Goal: Task Accomplishment & Management: Manage account settings

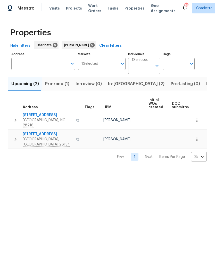
click at [119, 85] on span "In-reno (2)" at bounding box center [136, 83] width 56 height 7
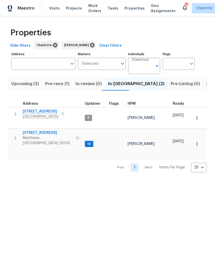
click at [12, 130] on button "button" at bounding box center [15, 137] width 10 height 15
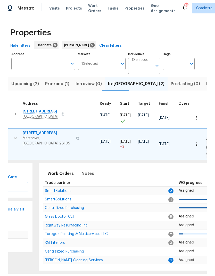
scroll to position [0, 70]
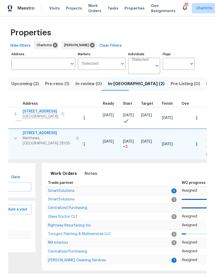
click at [90, 258] on span "[PERSON_NAME] Cleaning Services" at bounding box center [77, 260] width 58 height 4
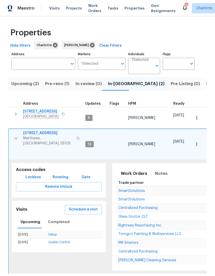
scroll to position [0, 0]
click at [10, 133] on td "3915 Cameron Run Ln Matthews, NC 28105" at bounding box center [46, 138] width 75 height 19
click at [11, 133] on button "button" at bounding box center [16, 137] width 10 height 15
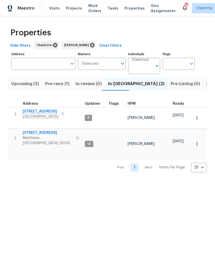
click at [18, 86] on span "Upcoming (2)" at bounding box center [25, 83] width 28 height 7
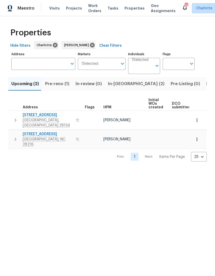
click at [11, 116] on button "button" at bounding box center [15, 119] width 10 height 15
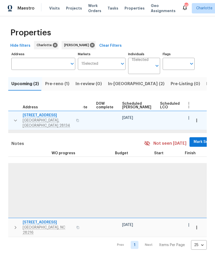
click at [194, 139] on span "Mark Seen" at bounding box center [203, 142] width 19 height 6
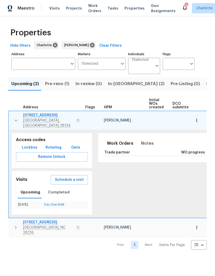
click at [13, 119] on icon "button" at bounding box center [16, 120] width 6 height 6
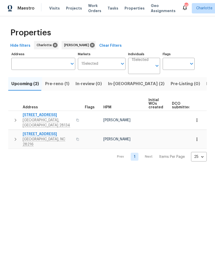
click at [11, 137] on td "9065 Cinnabay Dr Charlotte, NC 28216" at bounding box center [45, 139] width 75 height 19
click at [15, 136] on icon "button" at bounding box center [15, 139] width 6 height 6
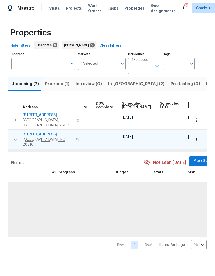
click at [193, 158] on span "Mark Seen" at bounding box center [202, 161] width 19 height 6
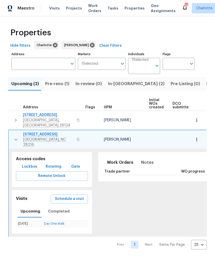
click at [15, 136] on icon "button" at bounding box center [16, 139] width 6 height 6
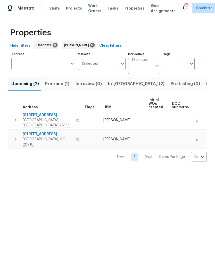
click at [57, 86] on span "Pre-reno (1)" at bounding box center [57, 83] width 24 height 7
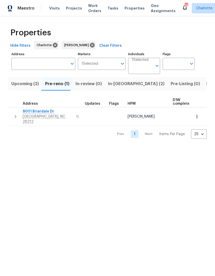
click at [12, 114] on button "button" at bounding box center [15, 116] width 10 height 15
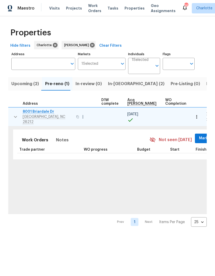
click at [195, 138] on button "Mark Seen" at bounding box center [208, 139] width 27 height 10
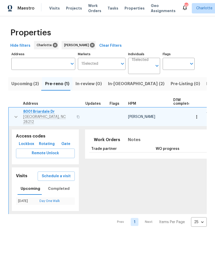
click at [11, 116] on button "button" at bounding box center [16, 116] width 10 height 15
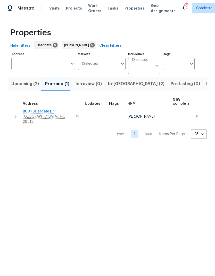
click at [117, 89] on button "In-reno (2)" at bounding box center [136, 83] width 63 height 13
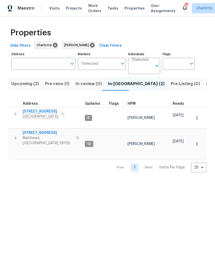
click at [12, 115] on icon "button" at bounding box center [15, 114] width 6 height 6
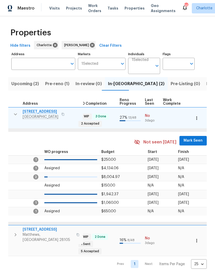
scroll to position [0, 196]
click at [187, 139] on span "Mark Seen" at bounding box center [193, 140] width 19 height 6
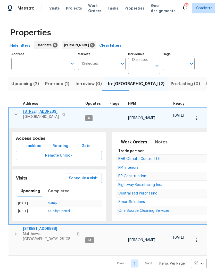
scroll to position [0, 0]
click at [13, 114] on icon "button" at bounding box center [16, 114] width 6 height 6
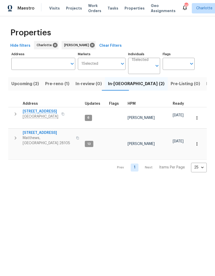
click at [14, 135] on icon "button" at bounding box center [15, 138] width 6 height 6
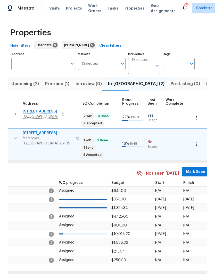
scroll to position [0, 193]
click at [193, 169] on span "Mark Seen" at bounding box center [195, 172] width 19 height 6
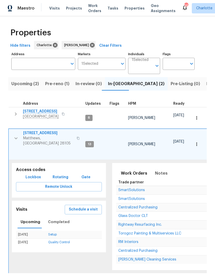
scroll to position [0, 0]
click at [14, 135] on button "button" at bounding box center [16, 137] width 10 height 15
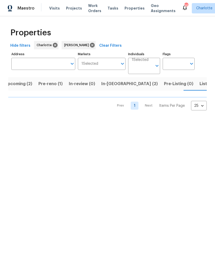
scroll to position [0, 9]
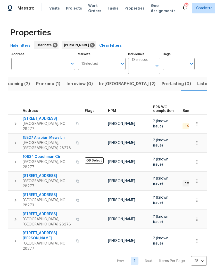
click at [13, 121] on icon "button" at bounding box center [15, 124] width 6 height 6
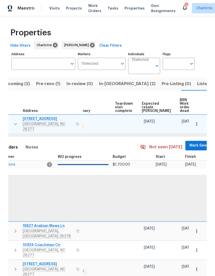
click at [190, 142] on span "Mark Seen" at bounding box center [199, 145] width 19 height 6
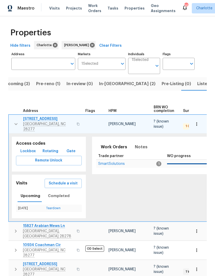
scroll to position [0, 0]
click at [11, 118] on button "button" at bounding box center [16, 123] width 10 height 15
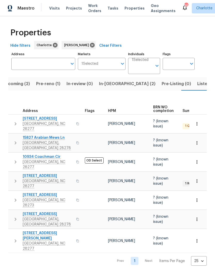
click at [14, 140] on icon "button" at bounding box center [15, 143] width 6 height 6
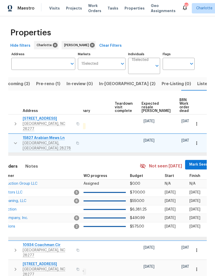
click at [189, 161] on span "Mark Seen" at bounding box center [198, 164] width 19 height 6
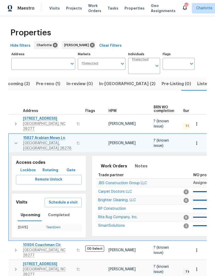
click at [15, 140] on icon "button" at bounding box center [16, 143] width 6 height 6
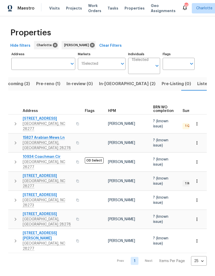
click at [15, 160] on icon "button" at bounding box center [16, 161] width 2 height 3
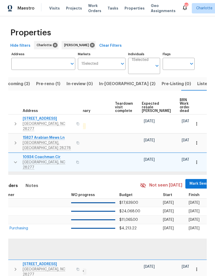
click at [190, 181] on span "Mark Seen" at bounding box center [199, 184] width 19 height 6
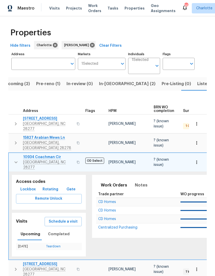
click at [13, 159] on icon "button" at bounding box center [16, 162] width 6 height 6
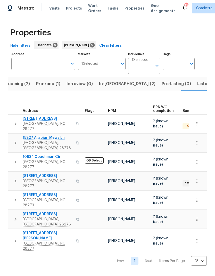
click at [12, 173] on button "button" at bounding box center [15, 180] width 10 height 15
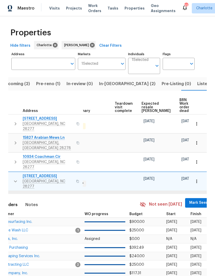
click at [189, 200] on span "Mark Seen" at bounding box center [198, 203] width 19 height 6
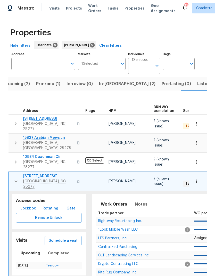
click at [13, 178] on icon "button" at bounding box center [16, 181] width 6 height 6
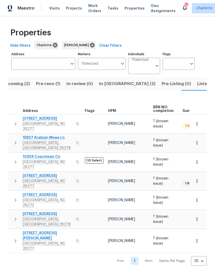
click at [14, 192] on button "button" at bounding box center [15, 199] width 10 height 15
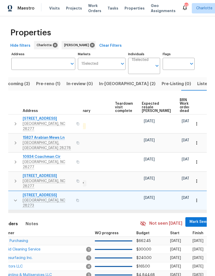
click at [190, 219] on span "Mark Seen" at bounding box center [199, 222] width 19 height 6
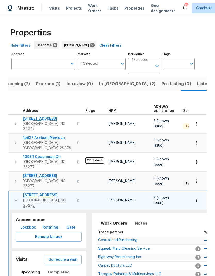
click at [14, 197] on icon "button" at bounding box center [16, 200] width 6 height 6
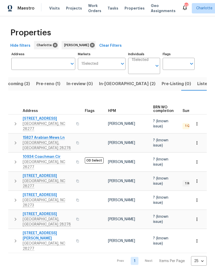
click at [18, 216] on icon "button" at bounding box center [15, 219] width 6 height 6
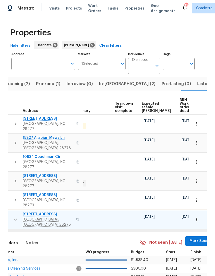
click at [191, 238] on span "Mark Seen" at bounding box center [199, 241] width 19 height 6
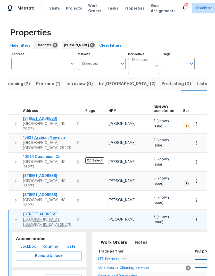
click at [17, 216] on icon "button" at bounding box center [16, 219] width 6 height 6
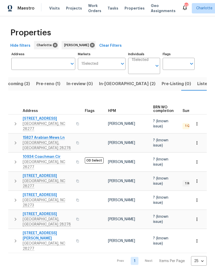
click at [15, 238] on icon "button" at bounding box center [15, 241] width 6 height 6
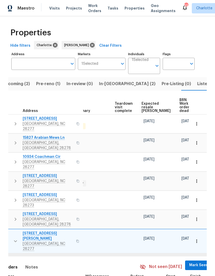
scroll to position [0, 109]
click at [190, 262] on span "Mark Seen" at bounding box center [199, 265] width 19 height 6
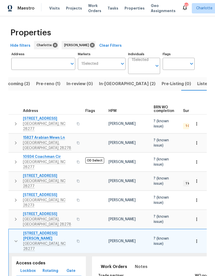
scroll to position [0, 0]
click at [16, 240] on icon "button" at bounding box center [15, 241] width 3 height 2
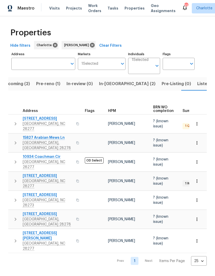
click at [197, 87] on span "Listed (25)" at bounding box center [208, 83] width 22 height 7
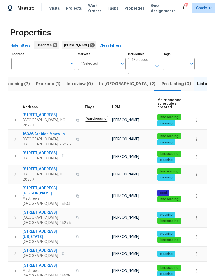
click at [12, 115] on button "button" at bounding box center [15, 119] width 10 height 15
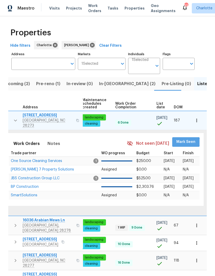
click at [186, 140] on span "Mark Seen" at bounding box center [185, 142] width 19 height 6
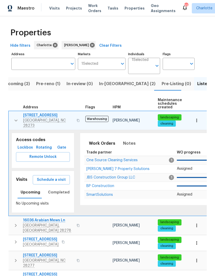
click at [13, 117] on icon "button" at bounding box center [16, 120] width 6 height 6
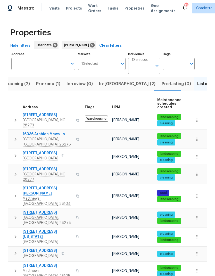
click at [19, 136] on button "button" at bounding box center [15, 139] width 10 height 15
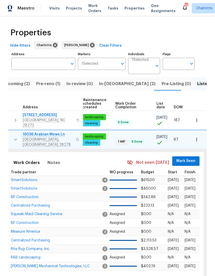
click at [185, 158] on span "Mark Seen" at bounding box center [185, 161] width 19 height 6
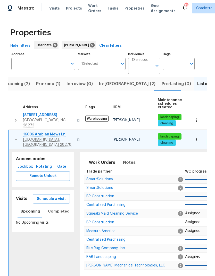
click at [13, 136] on icon "button" at bounding box center [16, 139] width 6 height 6
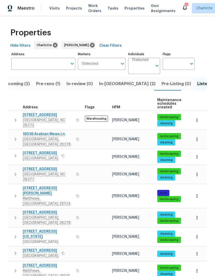
click at [15, 153] on icon "button" at bounding box center [15, 156] width 6 height 6
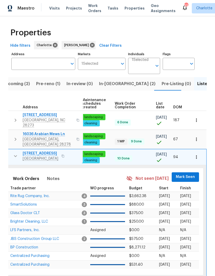
scroll to position [0, 76]
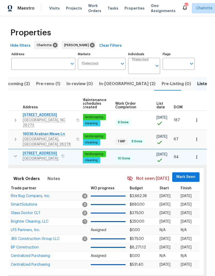
click at [184, 174] on span "Mark Seen" at bounding box center [185, 177] width 19 height 6
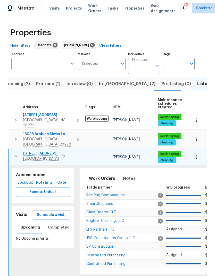
scroll to position [0, 0]
click at [16, 154] on button "button" at bounding box center [16, 156] width 10 height 10
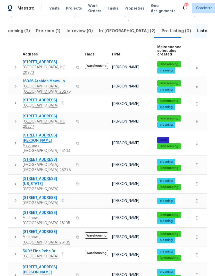
scroll to position [54, 0]
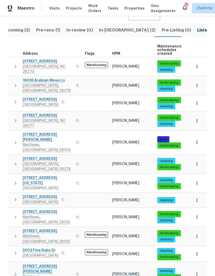
click at [11, 113] on button "button" at bounding box center [15, 120] width 10 height 15
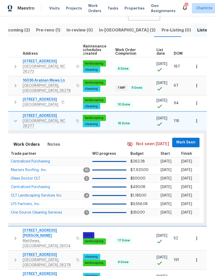
click at [185, 138] on button "Mark Seen" at bounding box center [185, 143] width 27 height 10
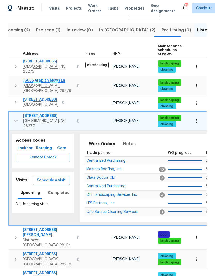
scroll to position [0, 0]
click at [14, 118] on icon "button" at bounding box center [16, 121] width 6 height 6
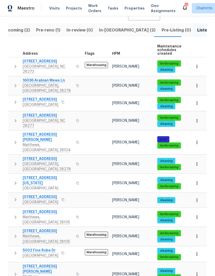
click at [13, 139] on icon "button" at bounding box center [15, 142] width 6 height 6
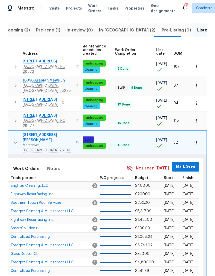
click at [185, 162] on button "Mark Seen" at bounding box center [185, 167] width 27 height 10
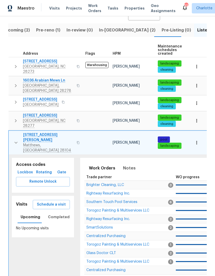
scroll to position [0, 0]
click at [13, 132] on button "button" at bounding box center [16, 142] width 10 height 21
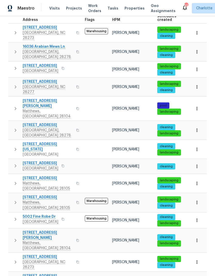
scroll to position [88, 0]
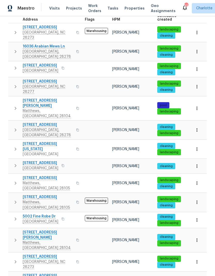
click at [12, 127] on icon "button" at bounding box center [15, 130] width 6 height 6
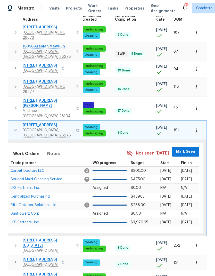
scroll to position [0, 76]
click at [185, 149] on span "Mark Seen" at bounding box center [185, 152] width 19 height 6
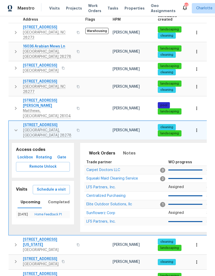
scroll to position [0, 0]
click at [11, 123] on button "button" at bounding box center [16, 130] width 10 height 15
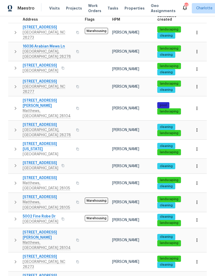
click at [13, 146] on icon "button" at bounding box center [15, 149] width 6 height 6
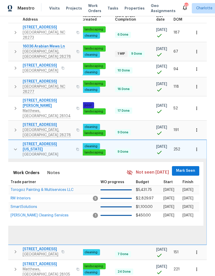
click at [187, 168] on span "Mark Seen" at bounding box center [185, 171] width 19 height 6
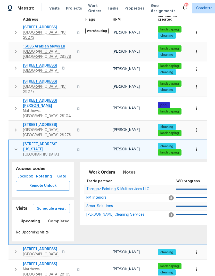
click at [14, 146] on icon "button" at bounding box center [16, 149] width 6 height 6
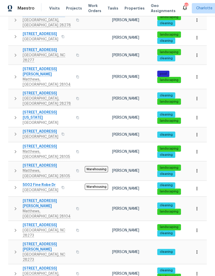
scroll to position [120, 0]
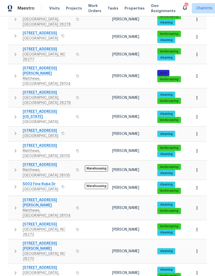
click at [10, 128] on button "button" at bounding box center [15, 133] width 10 height 10
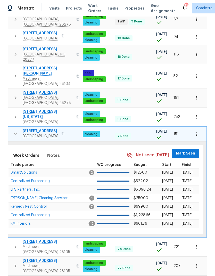
scroll to position [0, 76]
click at [186, 149] on button "Mark Seen" at bounding box center [185, 154] width 27 height 10
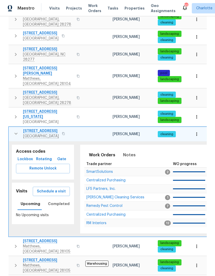
scroll to position [0, 0]
click at [11, 128] on button "button" at bounding box center [16, 133] width 10 height 10
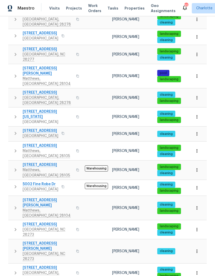
click at [15, 148] on icon "button" at bounding box center [15, 151] width 6 height 6
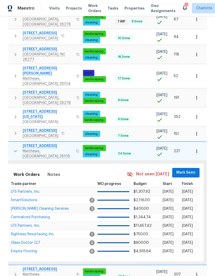
click at [186, 169] on span "Mark Seen" at bounding box center [185, 172] width 19 height 6
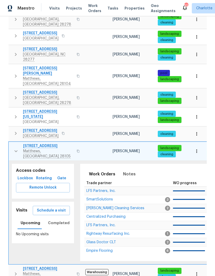
scroll to position [0, 0]
click at [12, 143] on button "button" at bounding box center [16, 150] width 10 height 15
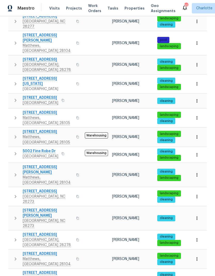
click at [14, 134] on icon "button" at bounding box center [15, 137] width 6 height 6
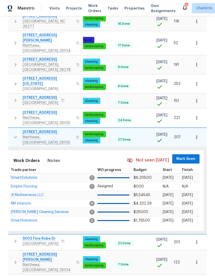
click at [186, 156] on span "Mark Seen" at bounding box center [185, 159] width 19 height 6
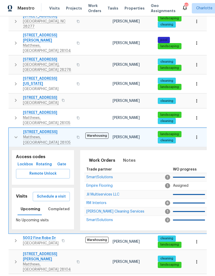
click at [9, 128] on td "316 Epperstone Ln Matthews, NC 28105" at bounding box center [46, 137] width 75 height 19
click at [11, 129] on button "button" at bounding box center [16, 136] width 10 height 15
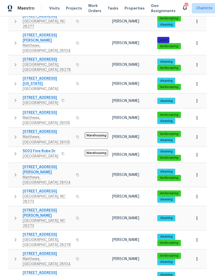
click at [13, 151] on icon "button" at bounding box center [15, 154] width 6 height 6
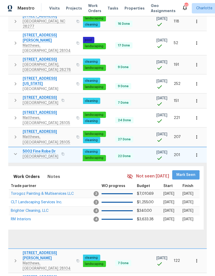
click at [185, 172] on span "Mark Seen" at bounding box center [185, 175] width 19 height 6
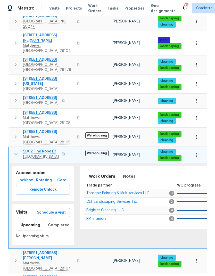
click at [15, 153] on icon "button" at bounding box center [15, 154] width 3 height 2
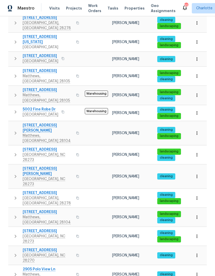
click at [13, 130] on icon "button" at bounding box center [15, 133] width 6 height 6
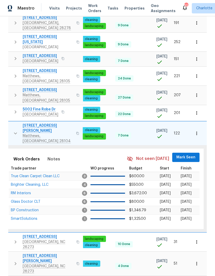
click at [185, 154] on span "Mark Seen" at bounding box center [185, 157] width 19 height 6
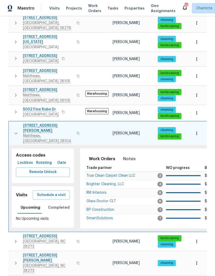
click at [11, 123] on button "button" at bounding box center [16, 133] width 10 height 21
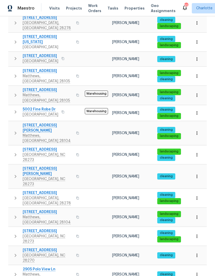
click at [11, 147] on button "button" at bounding box center [15, 154] width 10 height 15
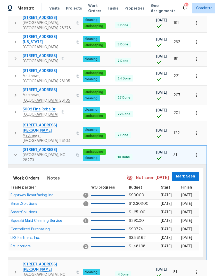
click at [186, 173] on span "Mark Seen" at bounding box center [185, 176] width 19 height 6
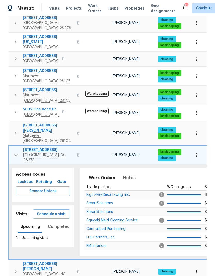
click at [14, 152] on icon "button" at bounding box center [16, 155] width 6 height 6
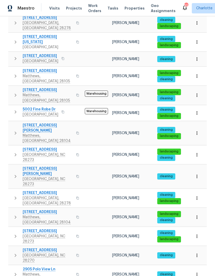
click at [15, 166] on button "button" at bounding box center [15, 176] width 10 height 21
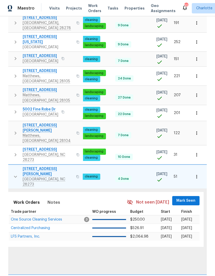
click at [187, 198] on span "Mark Seen" at bounding box center [185, 201] width 19 height 6
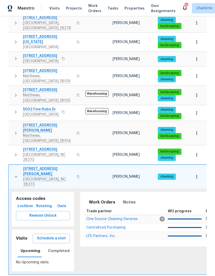
click at [12, 166] on button "button" at bounding box center [16, 176] width 10 height 21
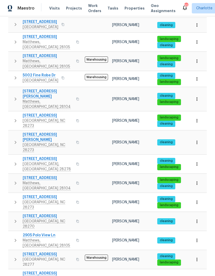
click at [13, 161] on icon "button" at bounding box center [15, 164] width 6 height 6
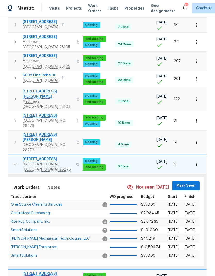
click at [187, 183] on span "Mark Seen" at bounding box center [185, 186] width 19 height 6
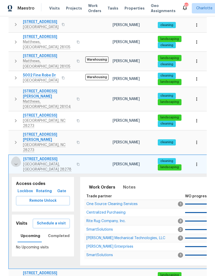
click at [12, 157] on button "button" at bounding box center [16, 164] width 10 height 15
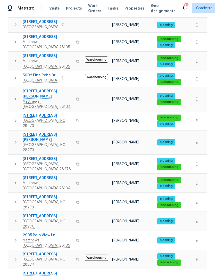
click at [12, 175] on button "button" at bounding box center [15, 182] width 10 height 15
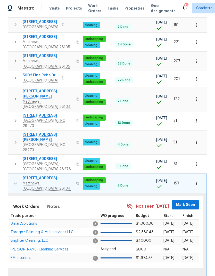
click at [187, 202] on span "Mark Seen" at bounding box center [185, 205] width 19 height 6
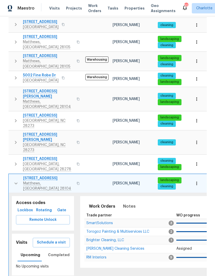
click at [11, 176] on button "button" at bounding box center [16, 183] width 10 height 15
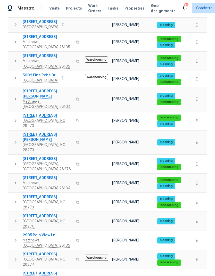
click at [13, 194] on button "button" at bounding box center [15, 201] width 10 height 15
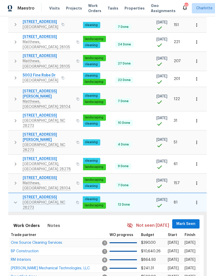
click at [185, 221] on span "Mark Seen" at bounding box center [185, 224] width 19 height 6
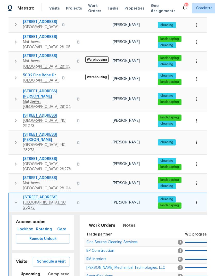
click at [12, 195] on button "button" at bounding box center [16, 202] width 10 height 15
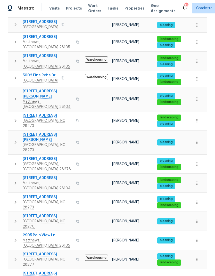
click at [15, 218] on icon "button" at bounding box center [15, 221] width 6 height 6
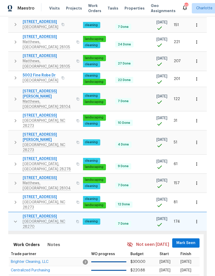
click at [183, 240] on span "Mark Seen" at bounding box center [185, 243] width 19 height 6
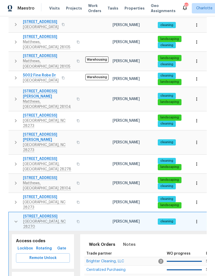
click at [14, 218] on icon "button" at bounding box center [16, 221] width 6 height 6
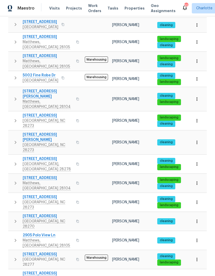
click at [12, 233] on button "button" at bounding box center [15, 240] width 10 height 15
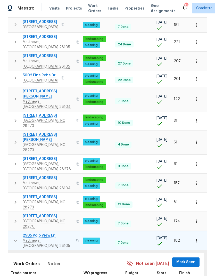
click at [184, 259] on span "Mark Seen" at bounding box center [185, 262] width 19 height 6
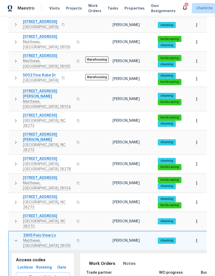
click at [15, 240] on icon "button" at bounding box center [15, 241] width 3 height 2
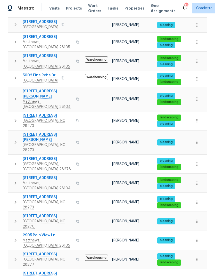
click at [14, 256] on icon "button" at bounding box center [15, 259] width 6 height 6
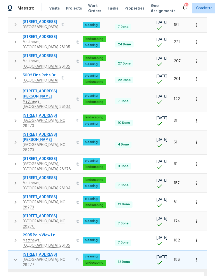
click at [188, 276] on span "Mark Seen" at bounding box center [185, 281] width 19 height 6
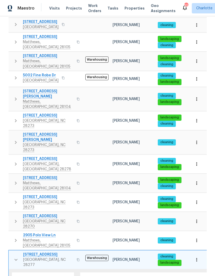
click at [12, 252] on button "button" at bounding box center [16, 259] width 10 height 15
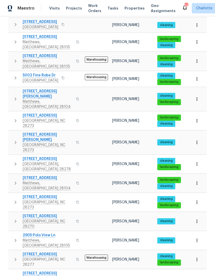
click at [14, 276] on icon "button" at bounding box center [15, 281] width 6 height 6
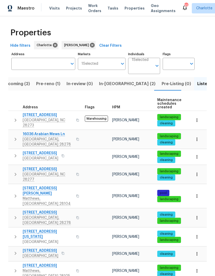
click at [112, 80] on span "In-reno (2)" at bounding box center [127, 83] width 56 height 7
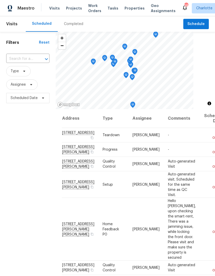
click at [93, 7] on span "Work Orders" at bounding box center [94, 8] width 13 height 10
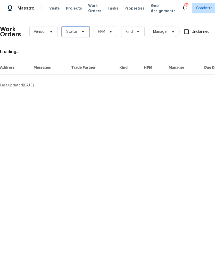
click at [83, 32] on icon at bounding box center [83, 32] width 4 height 4
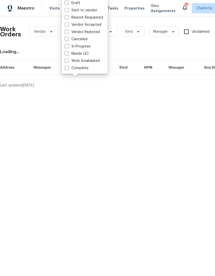
click at [85, 55] on label "Needs QC" at bounding box center [77, 53] width 24 height 5
click at [68, 54] on input "Needs QC" at bounding box center [66, 52] width 3 height 3
checkbox input "true"
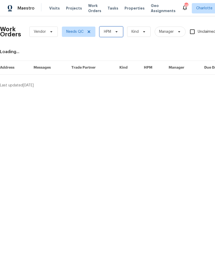
click at [112, 31] on span "HPM" at bounding box center [111, 32] width 23 height 10
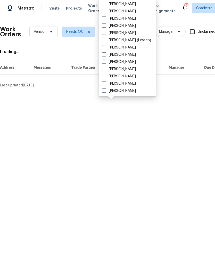
scroll to position [64, 0]
click at [127, 91] on label "[PERSON_NAME]" at bounding box center [119, 90] width 34 height 5
click at [105, 91] on input "[PERSON_NAME]" at bounding box center [103, 89] width 3 height 3
checkbox input "true"
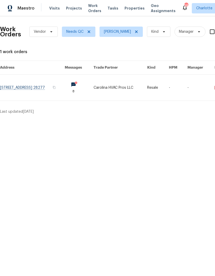
click at [25, 8] on span "Maestro" at bounding box center [26, 8] width 17 height 5
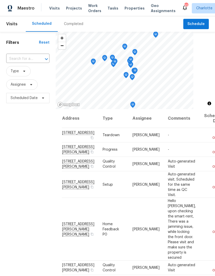
click at [88, 13] on span "Work Orders" at bounding box center [94, 8] width 13 height 10
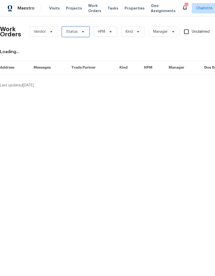
click at [83, 34] on span "Status" at bounding box center [76, 32] width 28 height 10
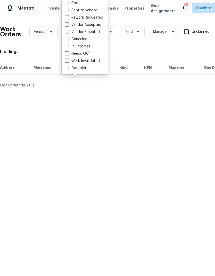
click at [84, 55] on label "Needs QC" at bounding box center [77, 53] width 24 height 5
click at [68, 54] on input "Needs QC" at bounding box center [66, 52] width 3 height 3
checkbox input "true"
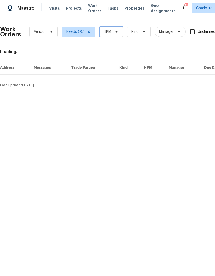
click at [112, 35] on span "HPM" at bounding box center [111, 32] width 23 height 10
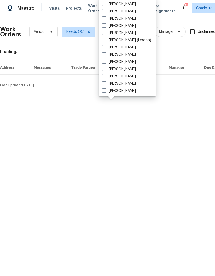
scroll to position [64, 0]
click at [127, 91] on label "[PERSON_NAME]" at bounding box center [119, 90] width 34 height 5
click at [105, 91] on input "[PERSON_NAME]" at bounding box center [103, 89] width 3 height 3
checkbox input "true"
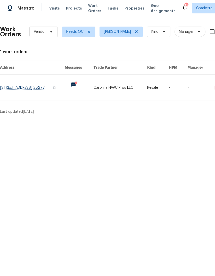
click at [30, 10] on span "Maestro" at bounding box center [26, 8] width 17 height 5
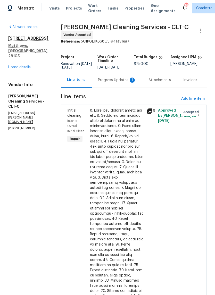
click at [110, 84] on div "Progress Updates 1" at bounding box center [117, 79] width 51 height 15
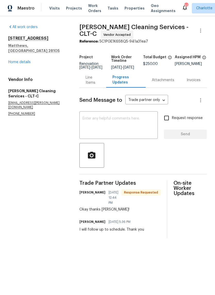
click at [136, 118] on div "x ​" at bounding box center [118, 126] width 78 height 26
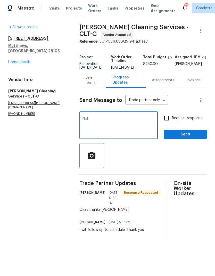
type textarea "Np!"
click at [193, 138] on span "Send" at bounding box center [185, 134] width 35 height 6
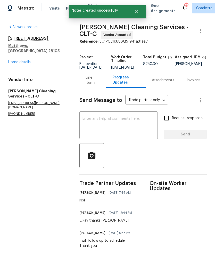
click at [29, 60] on link "Home details" at bounding box center [19, 62] width 22 height 4
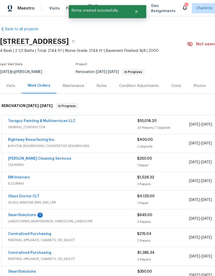
click at [34, 214] on link "SmartSolutions" at bounding box center [22, 215] width 28 height 4
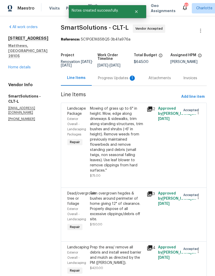
click at [124, 81] on div "Progress Updates 1" at bounding box center [117, 77] width 51 height 15
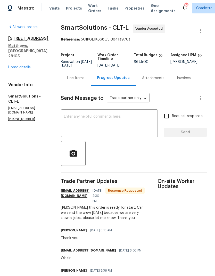
click at [130, 123] on textarea at bounding box center [109, 124] width 91 height 18
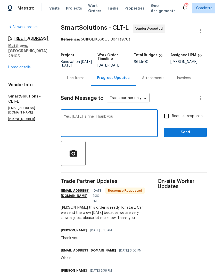
type textarea "Yes, [DATE] is fine. Thank you"
click at [187, 134] on span "Send" at bounding box center [185, 132] width 35 height 6
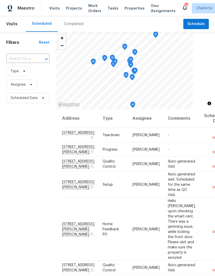
click at [91, 10] on span "Work Orders" at bounding box center [94, 8] width 13 height 10
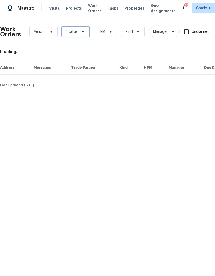
click at [79, 34] on span "Status" at bounding box center [76, 32] width 28 height 10
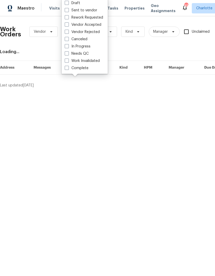
click at [88, 54] on label "Needs QC" at bounding box center [77, 53] width 24 height 5
click at [68, 54] on input "Needs QC" at bounding box center [66, 52] width 3 height 3
checkbox input "true"
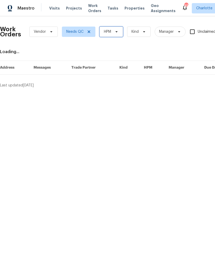
click at [117, 32] on icon at bounding box center [117, 32] width 4 height 4
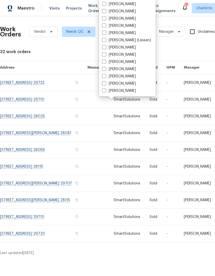
scroll to position [64, 0]
click at [121, 98] on link at bounding box center [132, 99] width 36 height 17
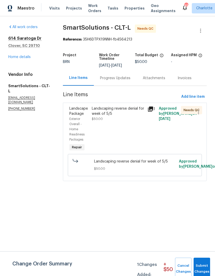
click at [91, 11] on span "Work Orders" at bounding box center [94, 8] width 13 height 10
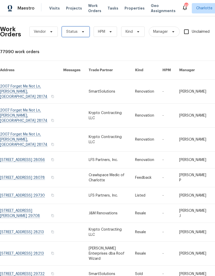
click at [87, 34] on span "Status" at bounding box center [76, 32] width 28 height 10
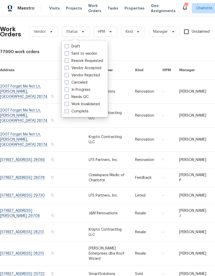
click at [88, 95] on label "Needs QC" at bounding box center [77, 96] width 24 height 5
click at [68, 95] on input "Needs QC" at bounding box center [66, 95] width 3 height 3
checkbox input "true"
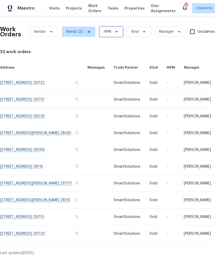
click at [119, 36] on span "HPM" at bounding box center [111, 32] width 23 height 10
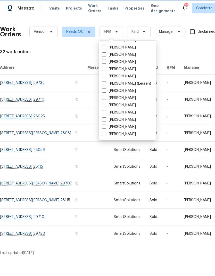
scroll to position [64, 0]
click at [124, 133] on label "[PERSON_NAME]" at bounding box center [119, 134] width 34 height 5
click at [105, 133] on input "[PERSON_NAME]" at bounding box center [103, 133] width 3 height 3
checkbox input "true"
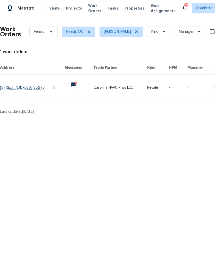
click at [28, 5] on div "Maestro" at bounding box center [17, 8] width 35 height 10
